Goal: Find specific page/section: Find specific page/section

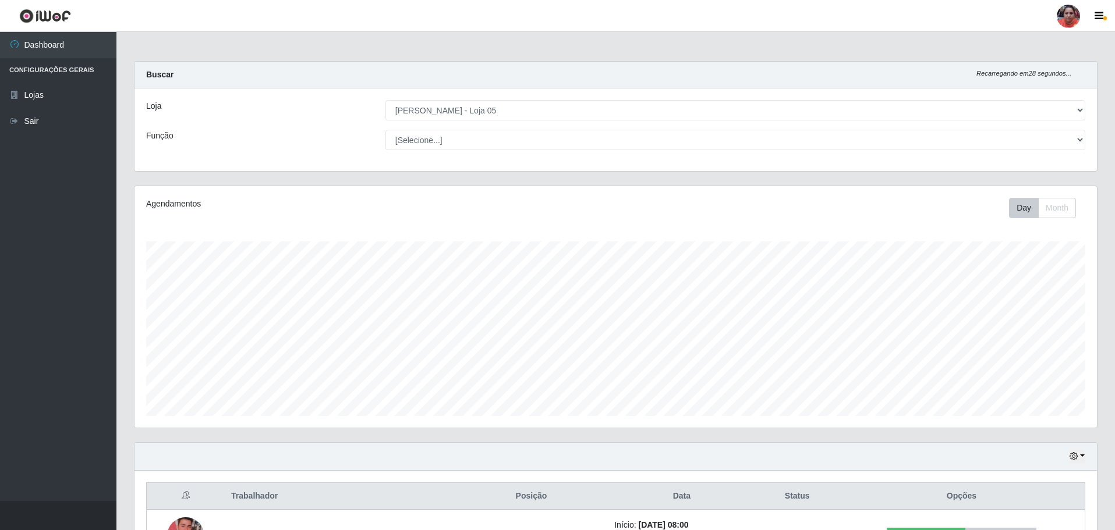
select select "252"
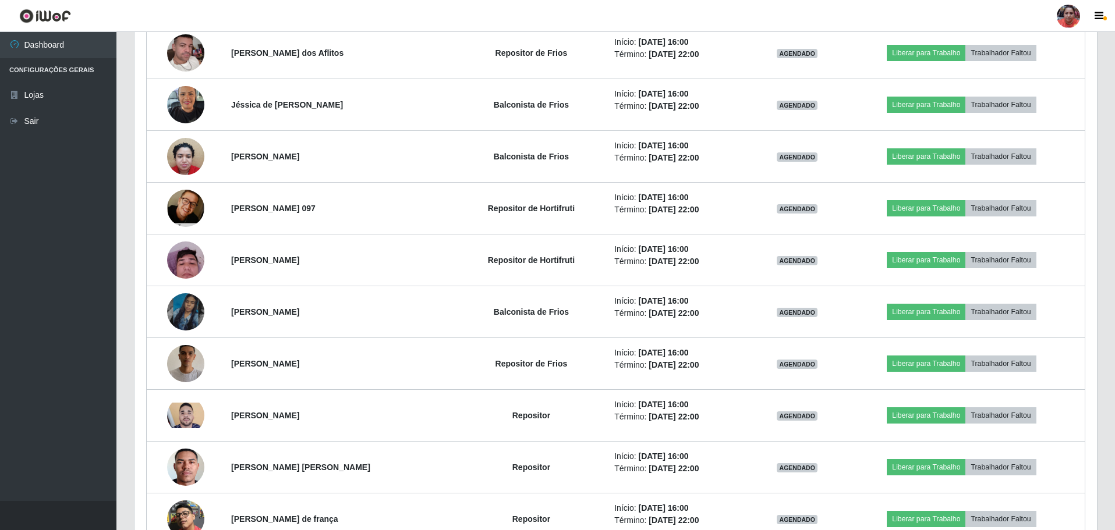
scroll to position [242, 963]
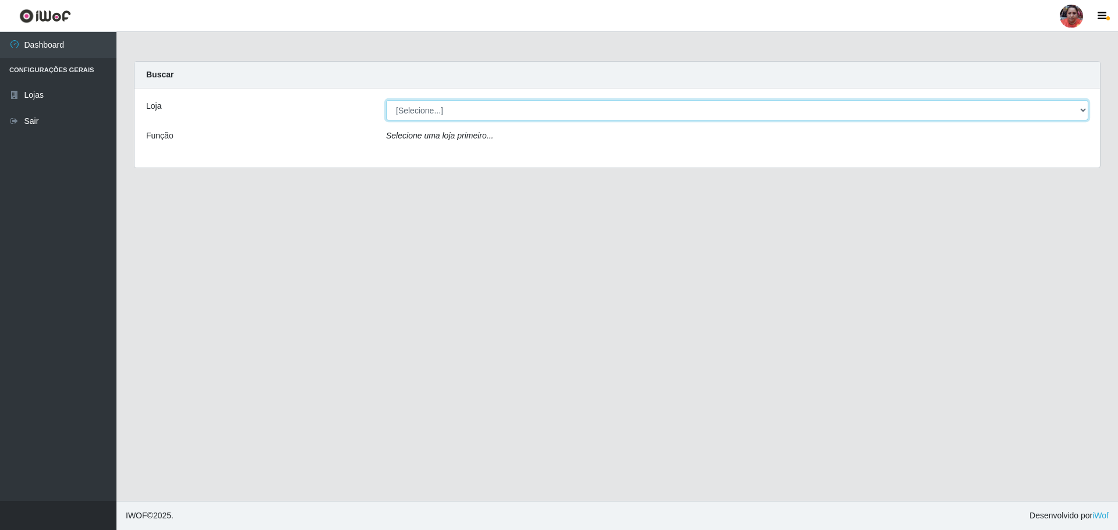
click at [780, 112] on select "[Selecione...] Mar Vermelho - Loja 05" at bounding box center [737, 110] width 702 height 20
select select "252"
click at [386, 100] on select "[Selecione...] Mar Vermelho - Loja 05" at bounding box center [737, 110] width 702 height 20
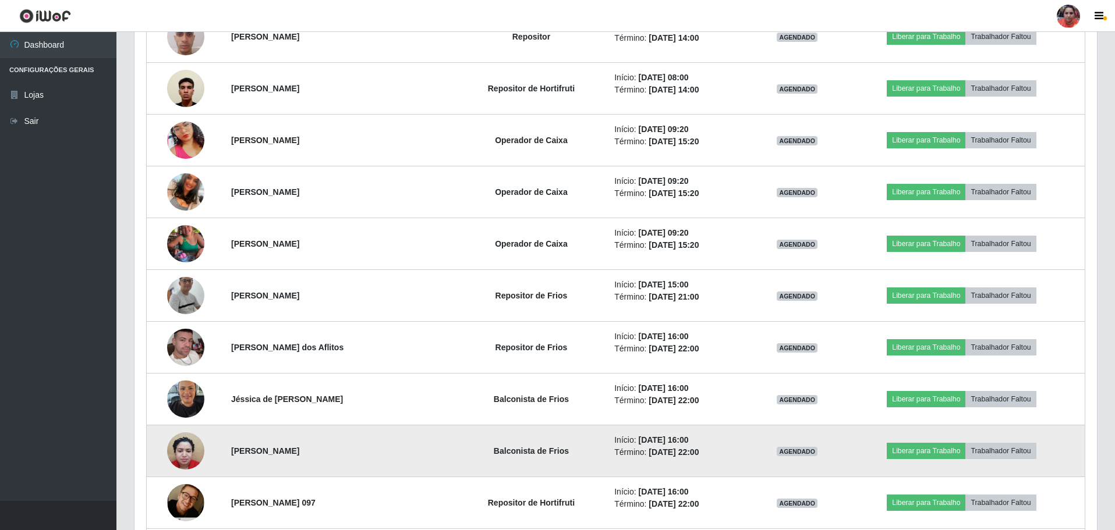
scroll to position [795, 0]
